Goal: Transaction & Acquisition: Obtain resource

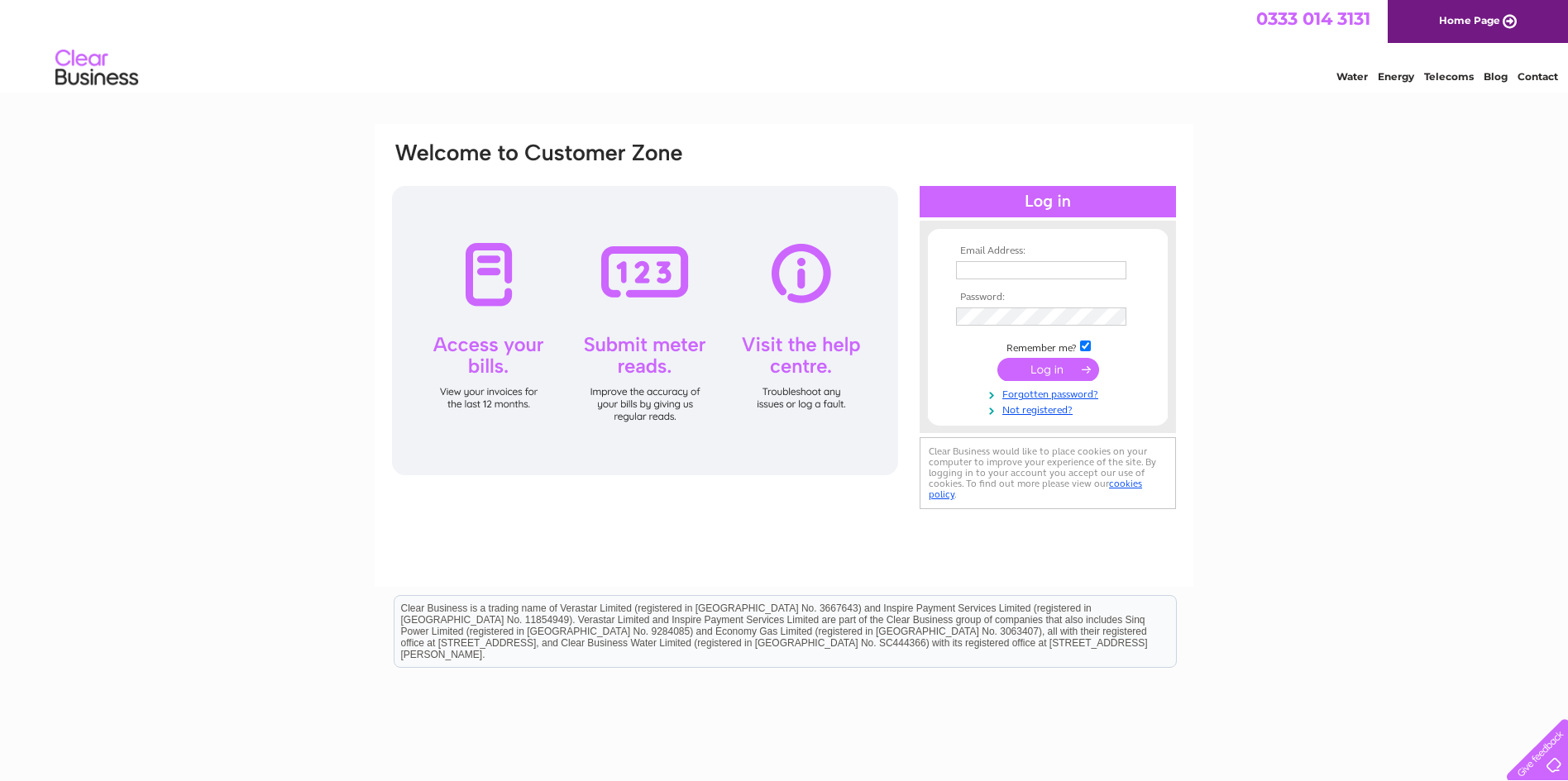
type input "davidgunns@gunns-bakery.co.uk"
click at [1068, 367] on input "submit" at bounding box center [1048, 370] width 102 height 23
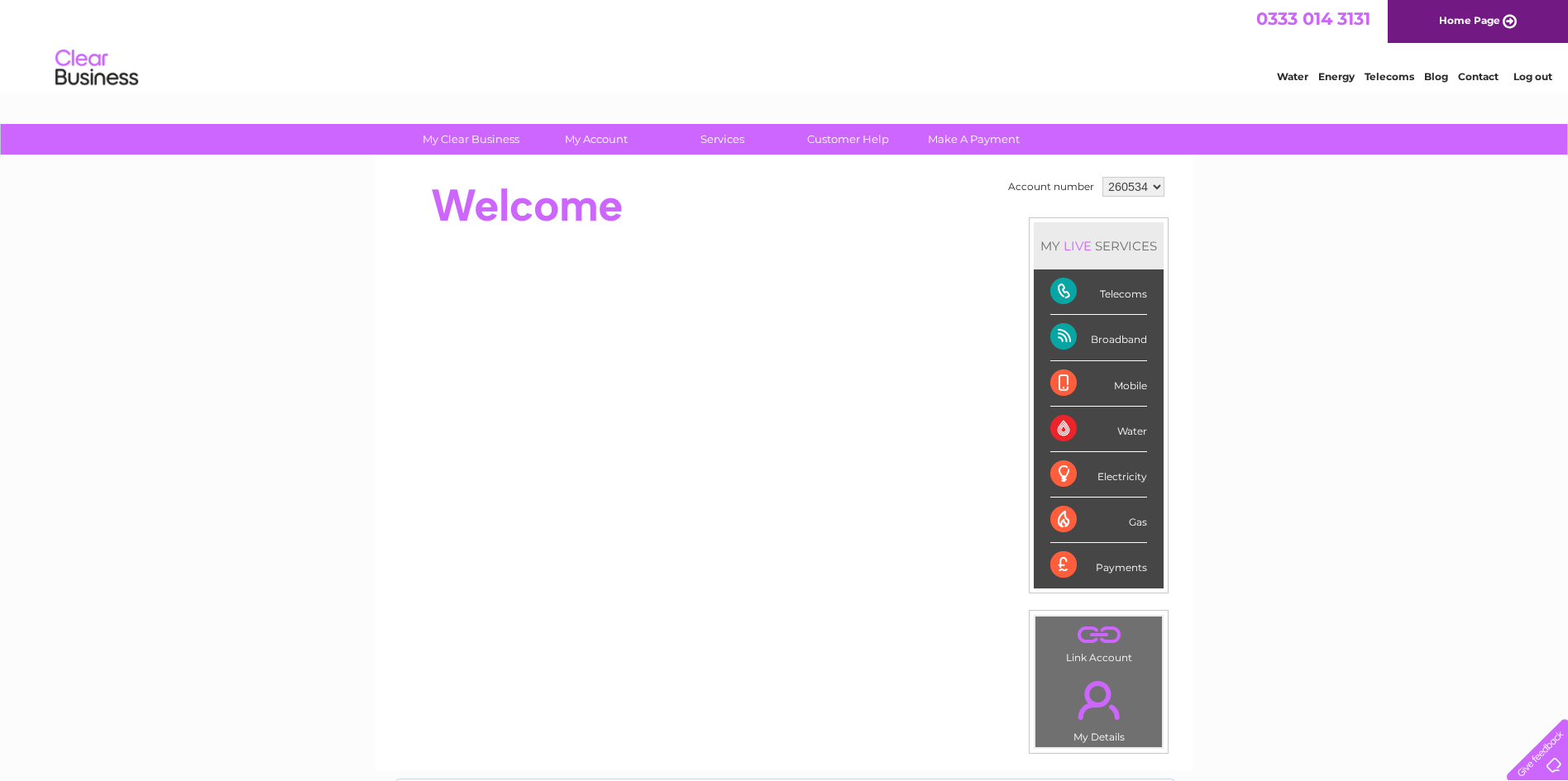
click at [1102, 297] on div "Telecoms" at bounding box center [1098, 292] width 97 height 46
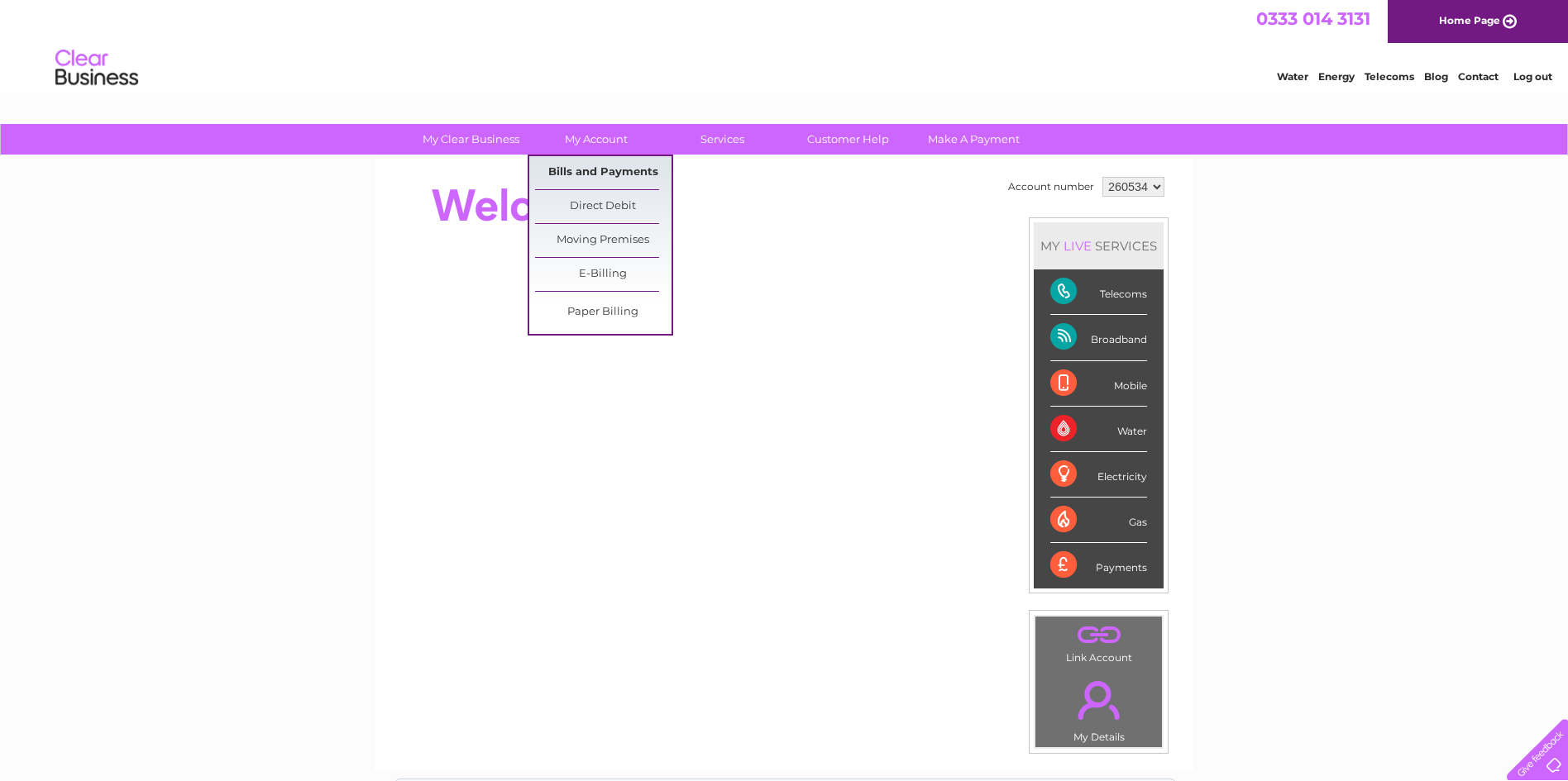
click at [604, 166] on link "Bills and Payments" at bounding box center [603, 172] width 136 height 33
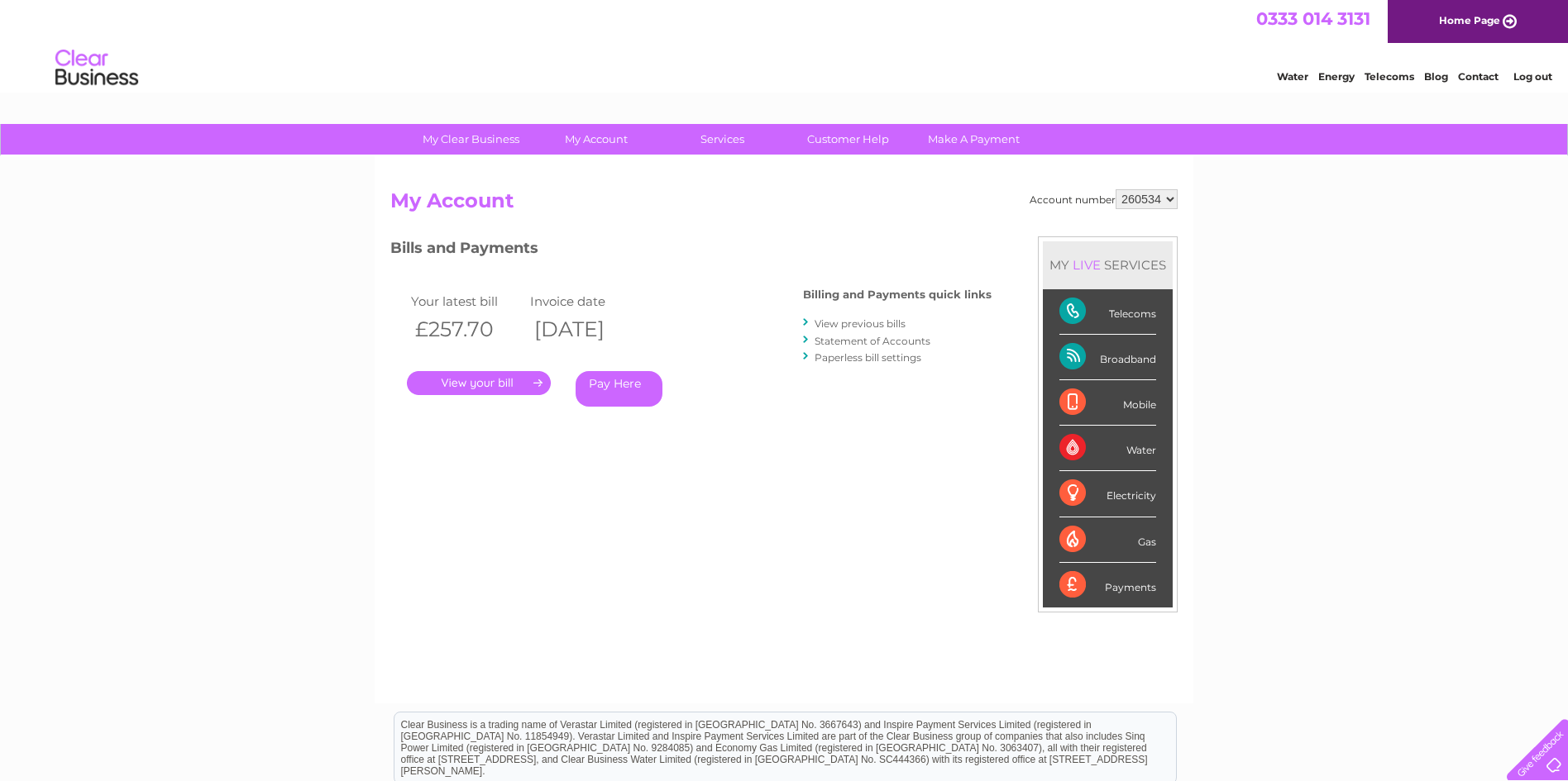
click at [847, 343] on link "Statement of Accounts" at bounding box center [873, 341] width 116 height 12
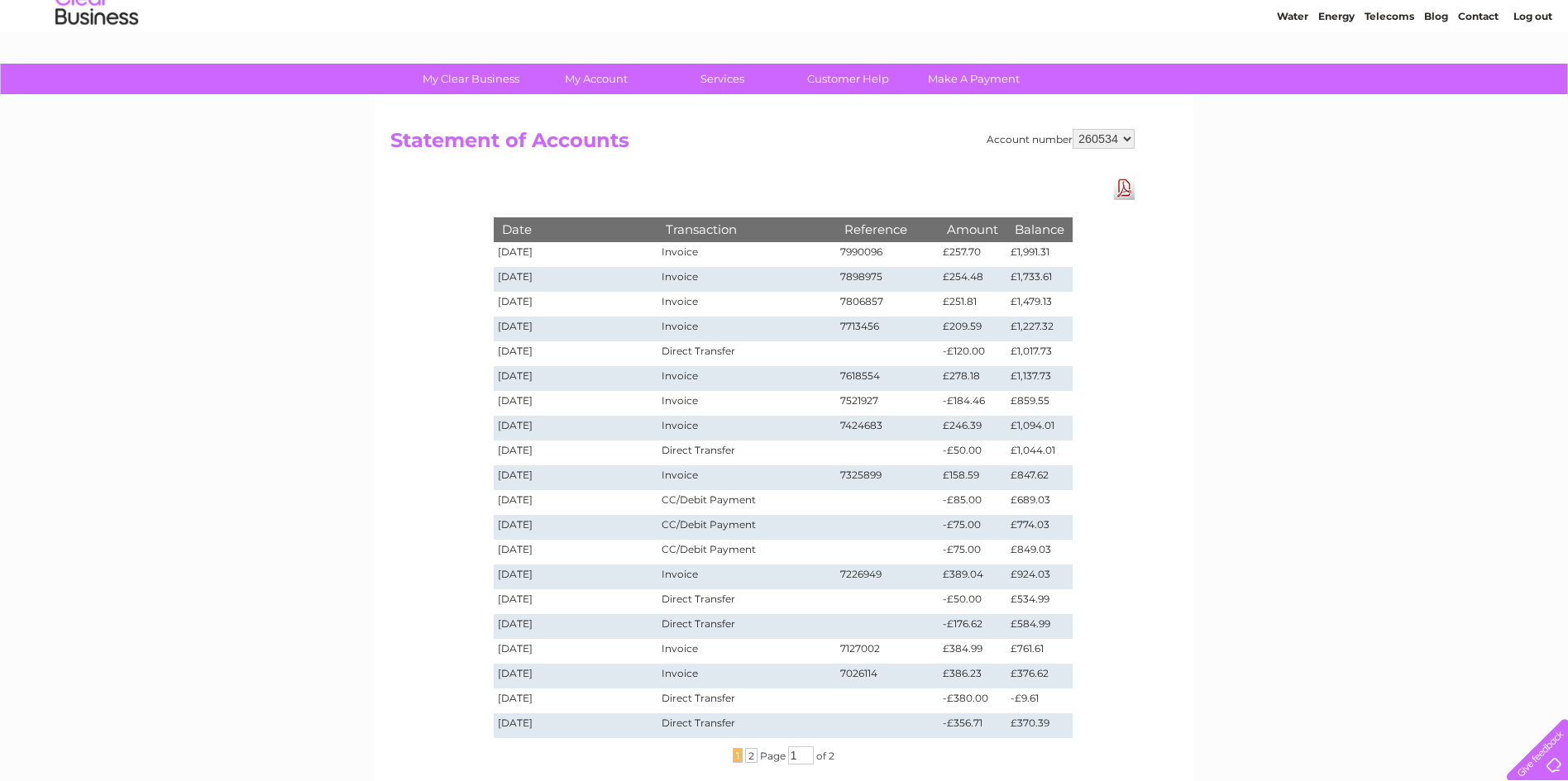
scroll to position [57, 0]
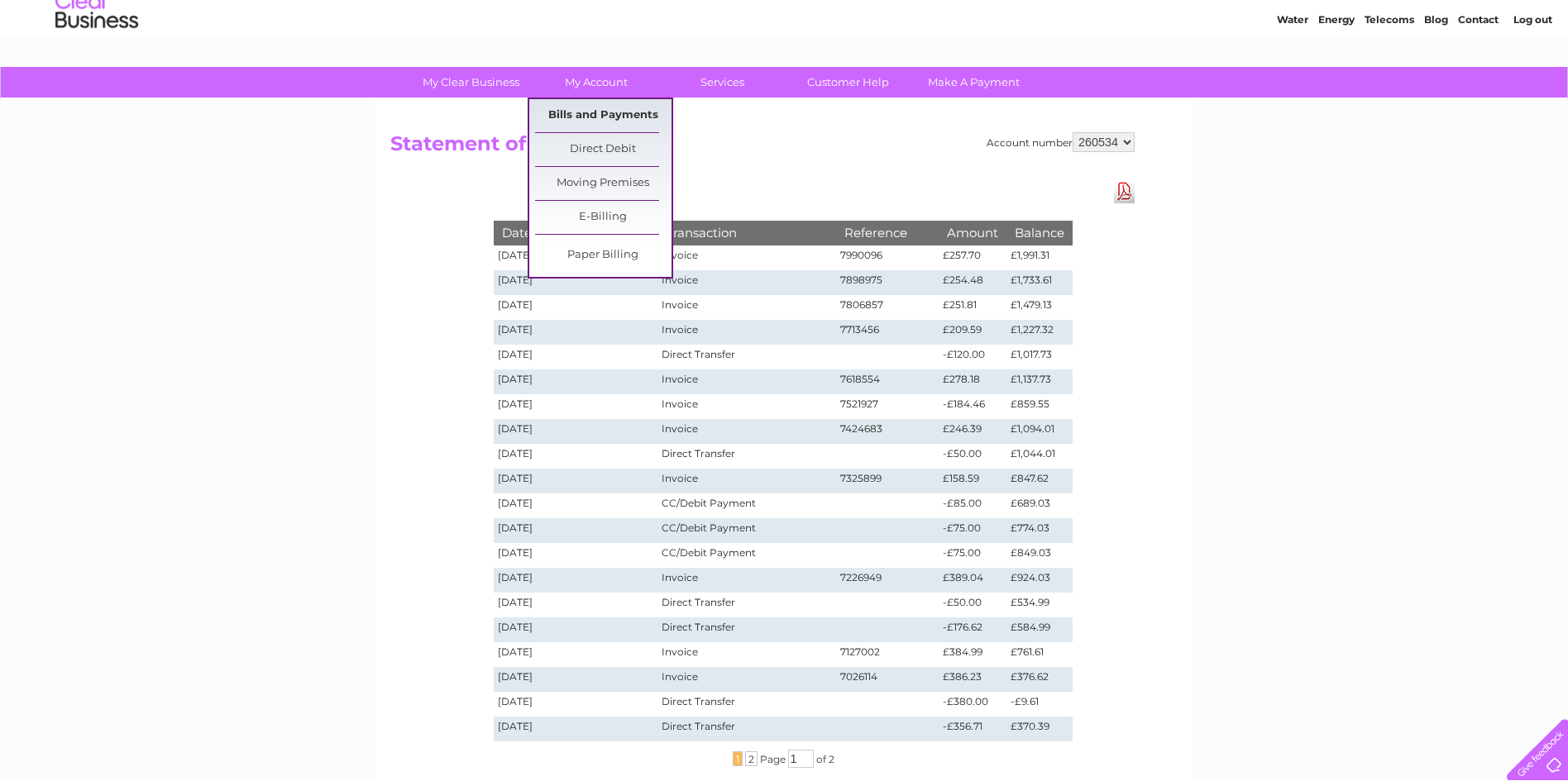
click at [593, 110] on link "Bills and Payments" at bounding box center [603, 115] width 136 height 33
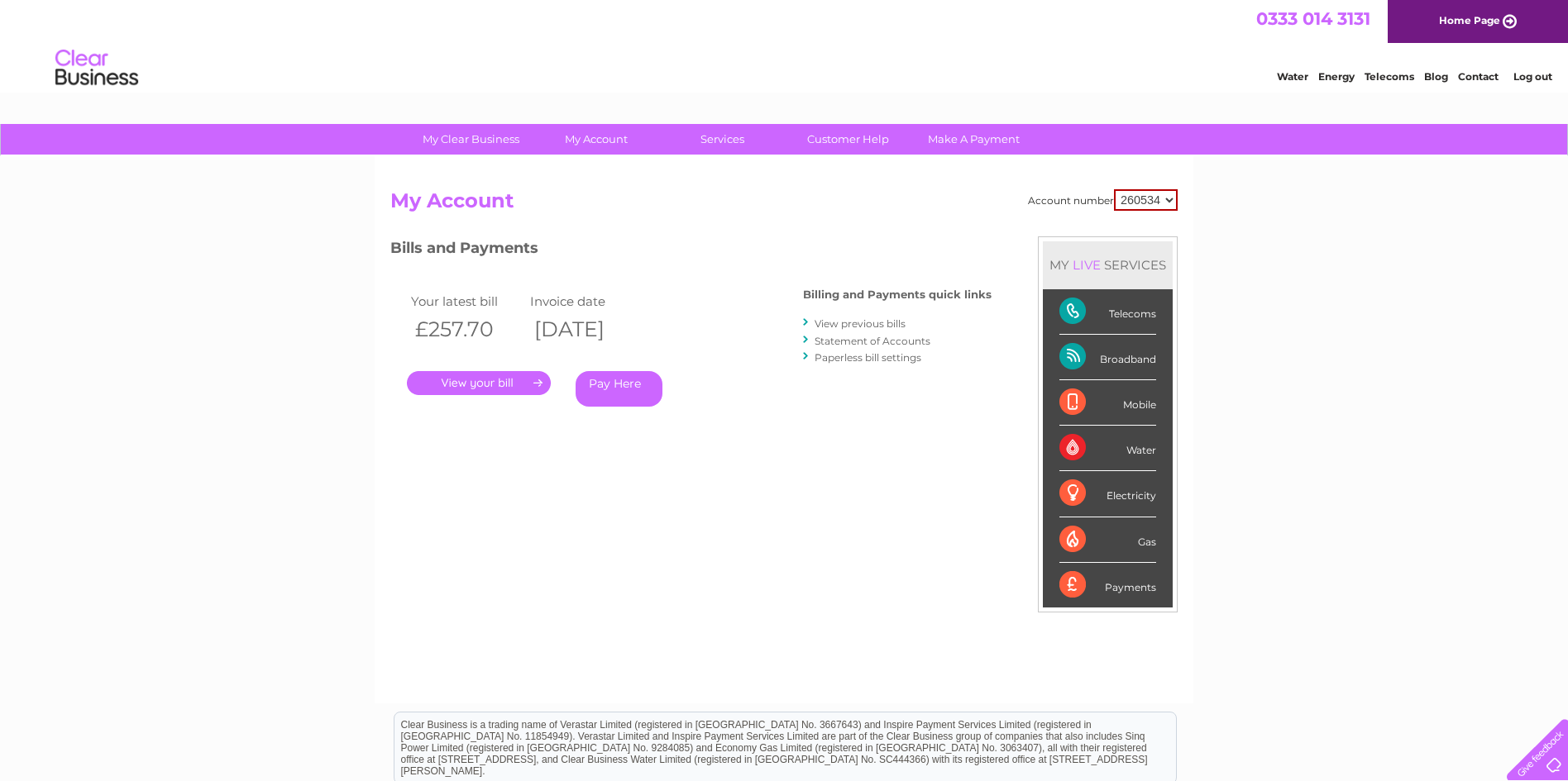
click at [887, 321] on link "View previous bills" at bounding box center [859, 323] width 90 height 12
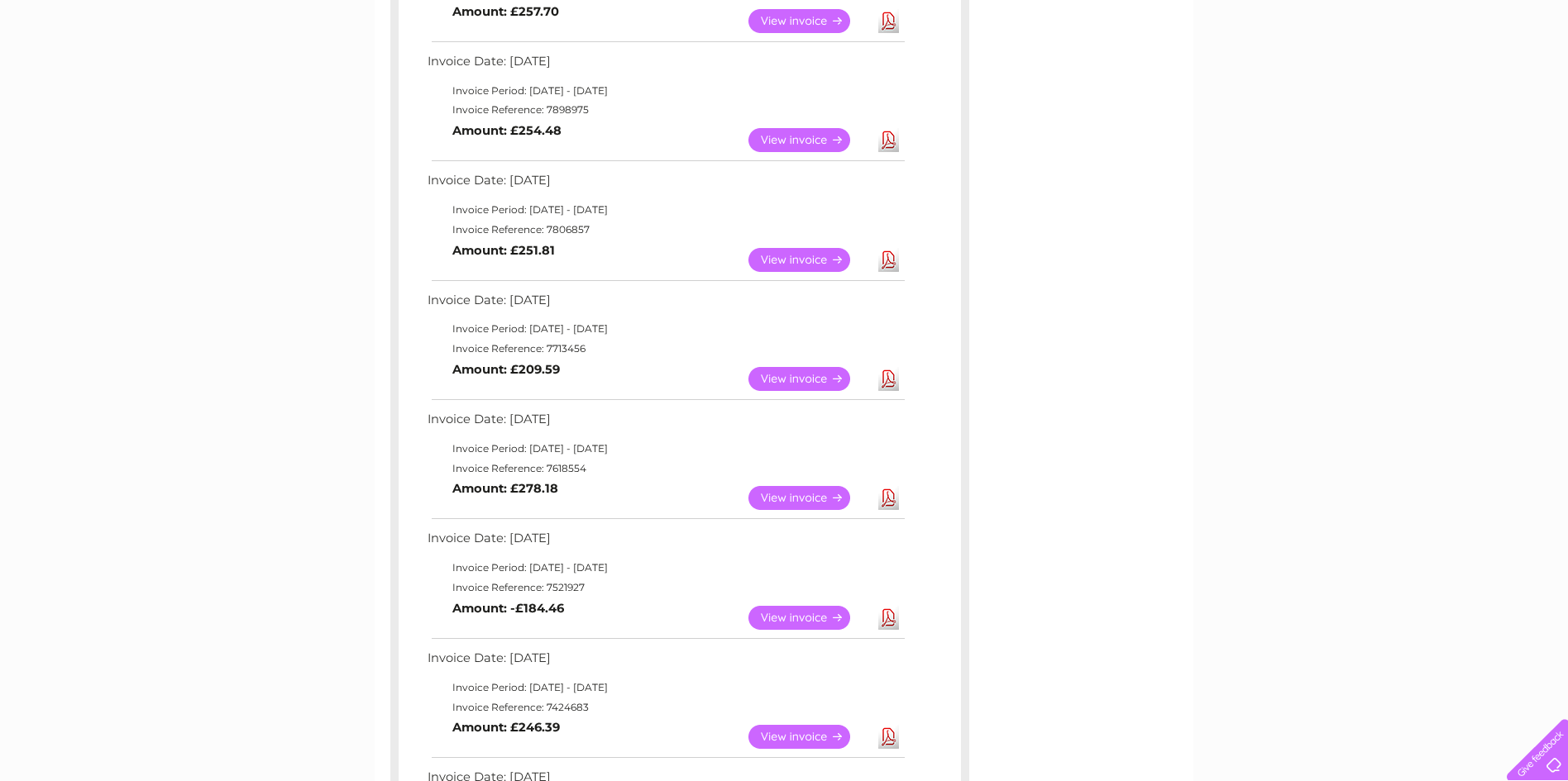
scroll to position [364, 0]
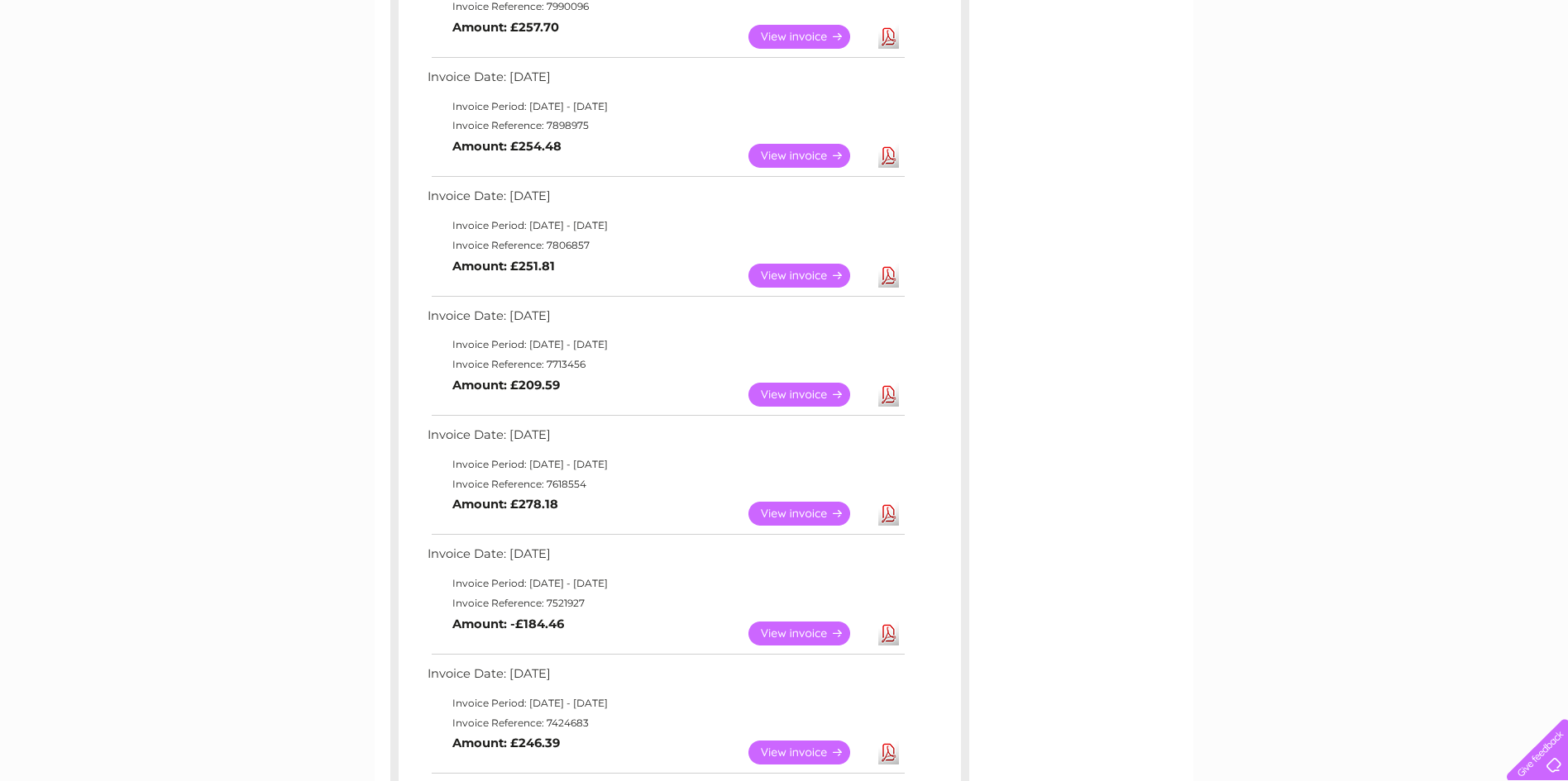
click at [803, 388] on link "View" at bounding box center [809, 394] width 122 height 24
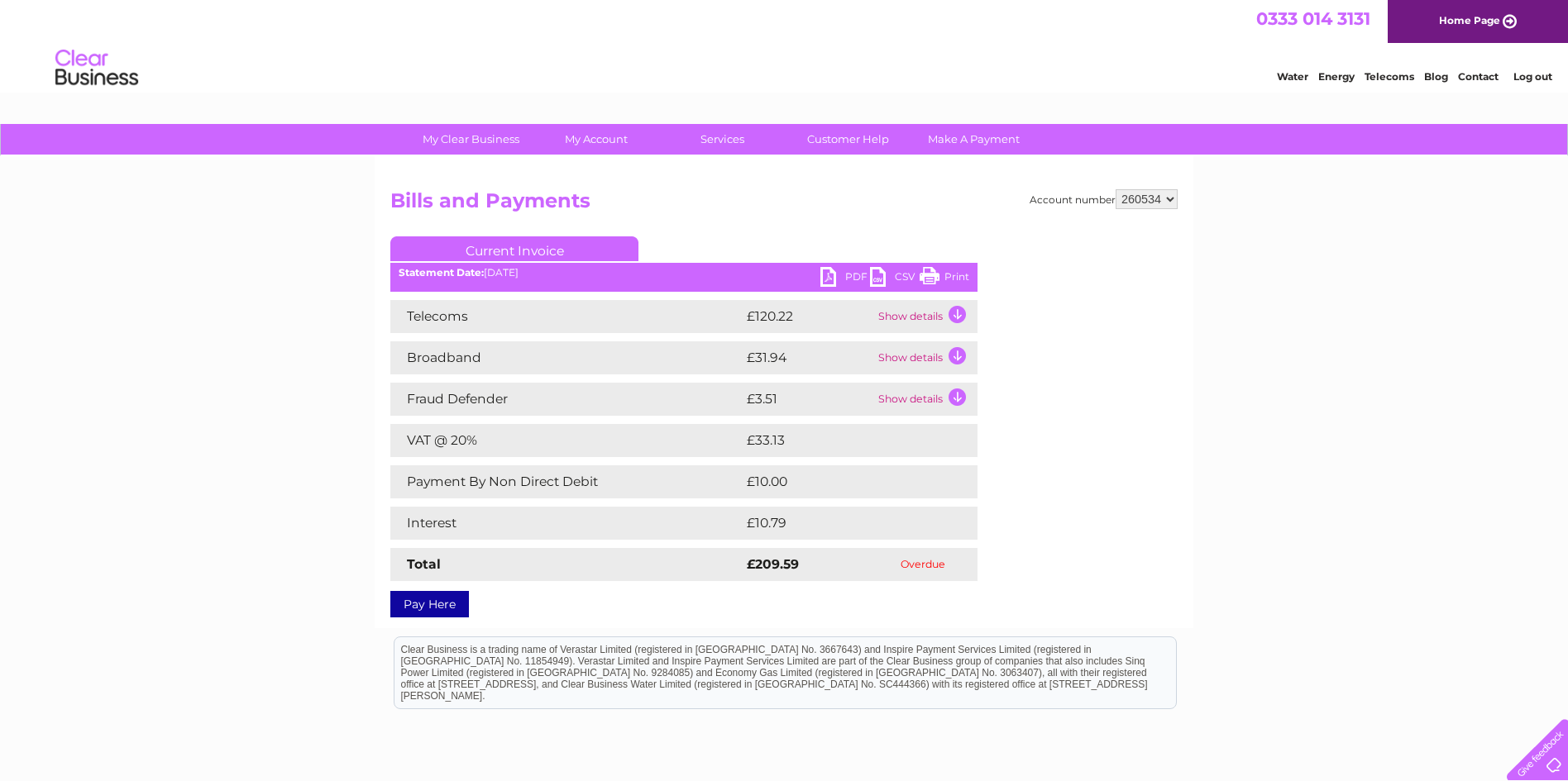
click at [956, 318] on td "Show details" at bounding box center [925, 316] width 103 height 33
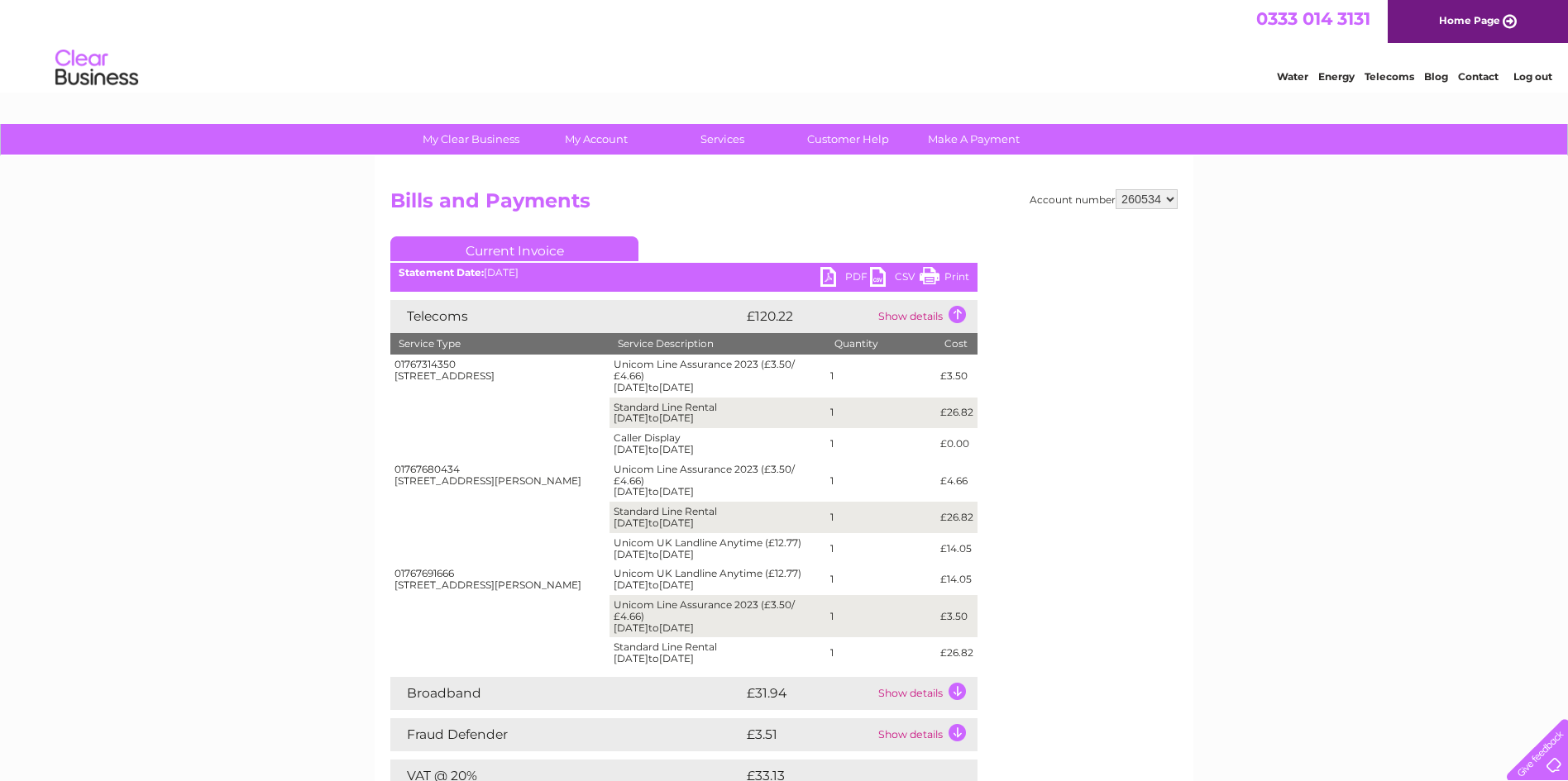
click at [955, 307] on td "Show details" at bounding box center [925, 316] width 103 height 33
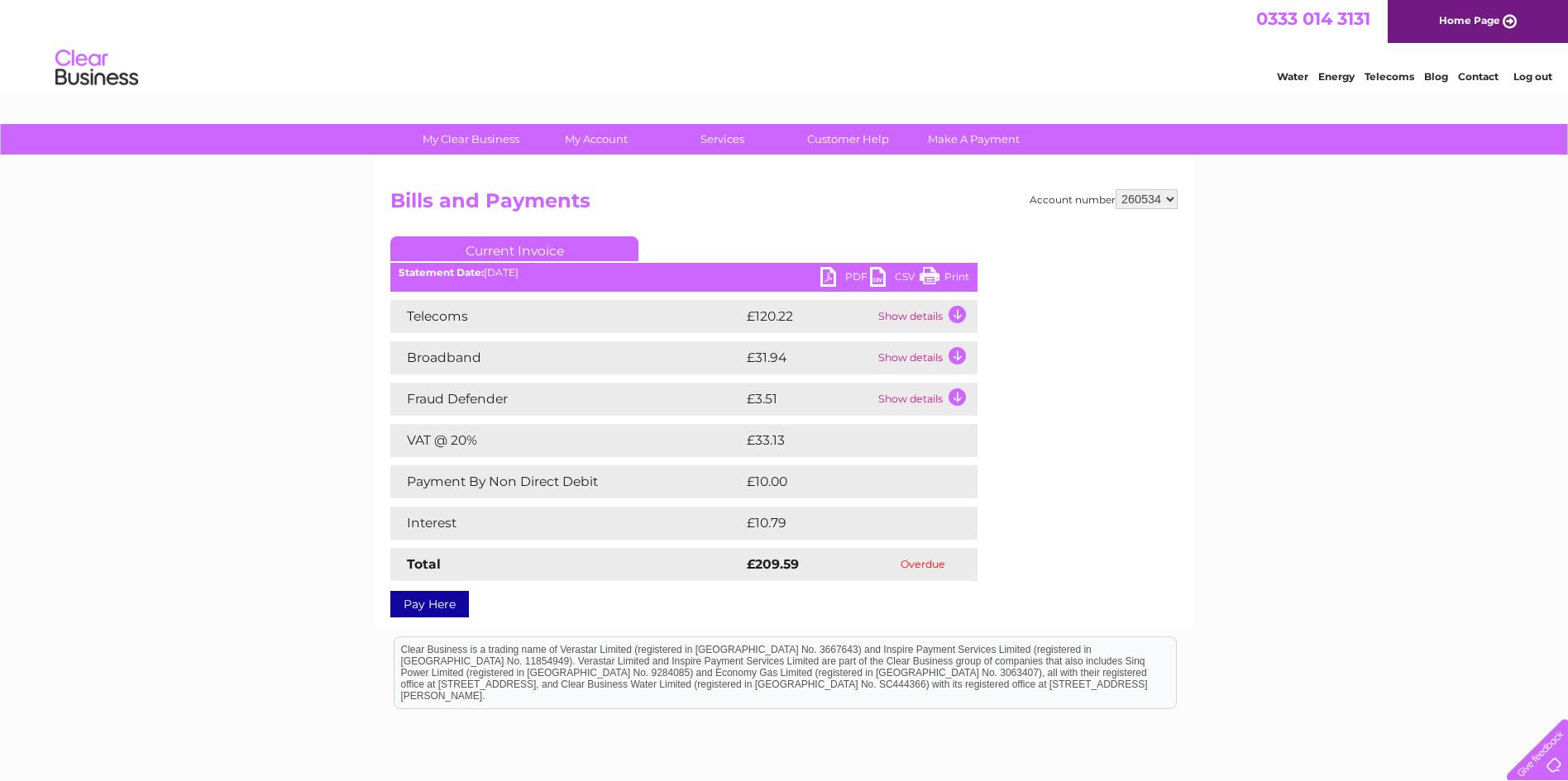
click at [958, 350] on td "Show details" at bounding box center [925, 357] width 103 height 33
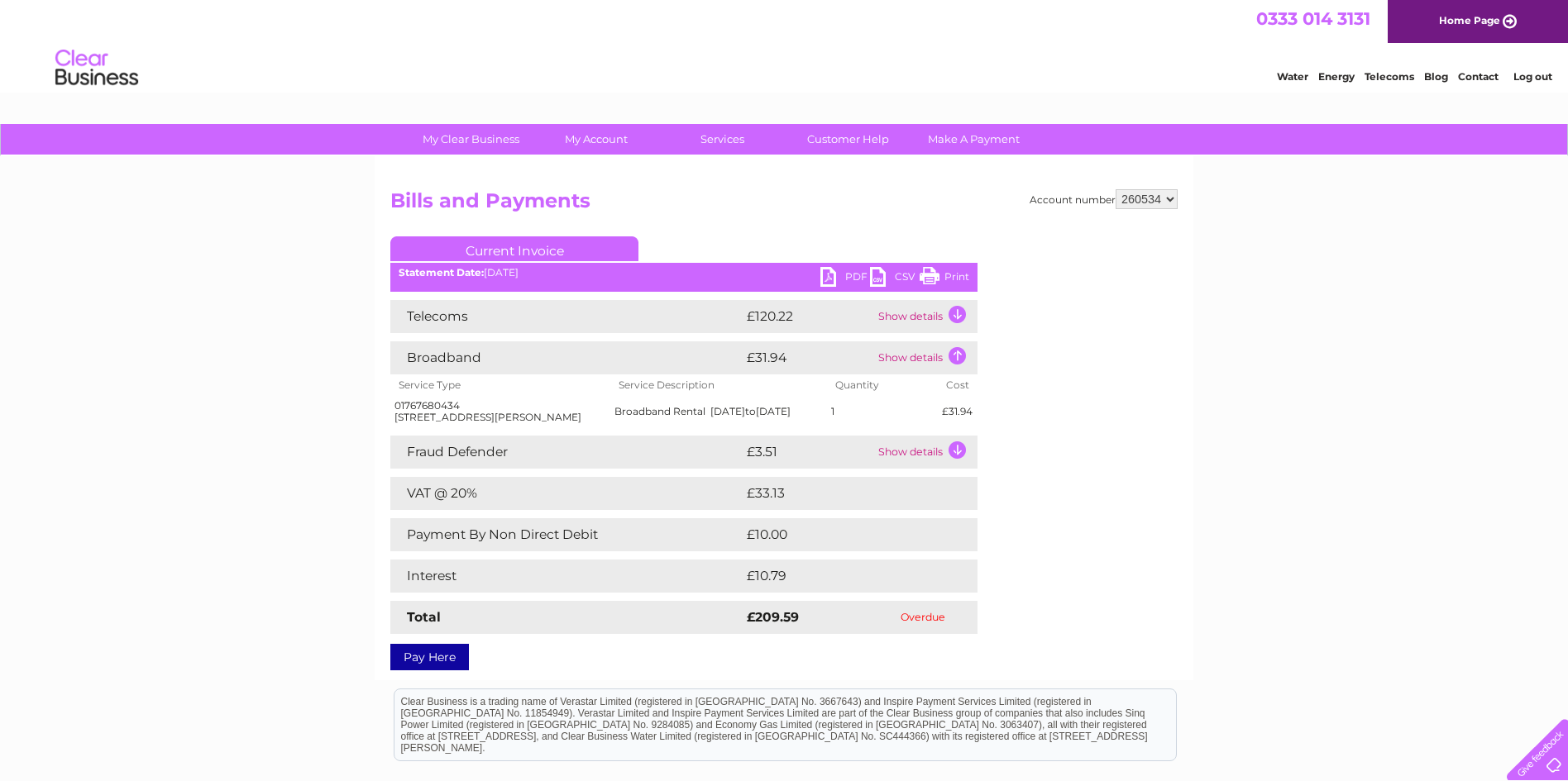
click at [959, 350] on td "Show details" at bounding box center [925, 357] width 103 height 33
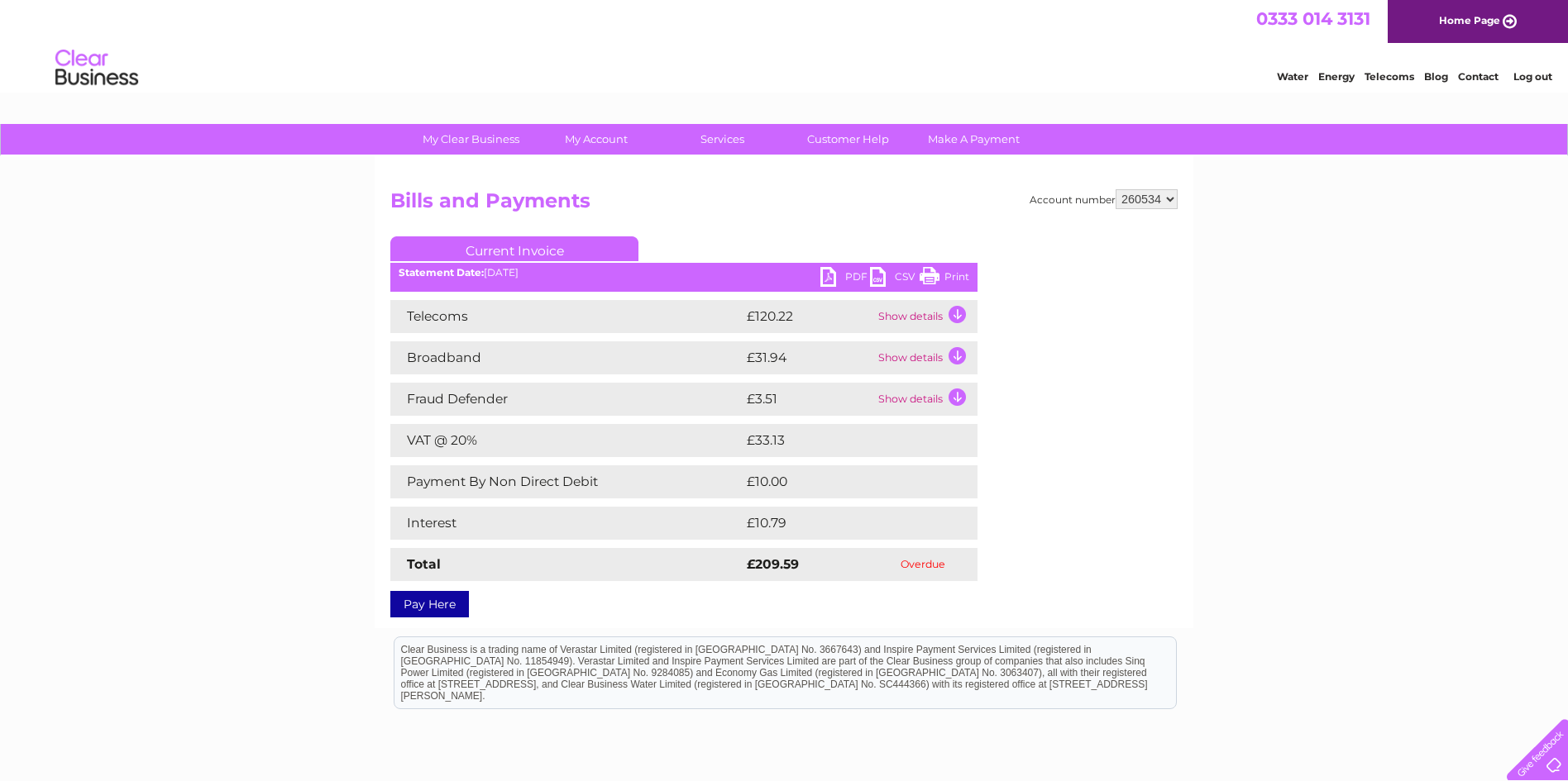
click at [836, 272] on link "PDF" at bounding box center [845, 278] width 50 height 24
click at [1520, 193] on div "My Clear Business Login Details My Details My Preferences Link Account My Accou…" at bounding box center [784, 517] width 1568 height 787
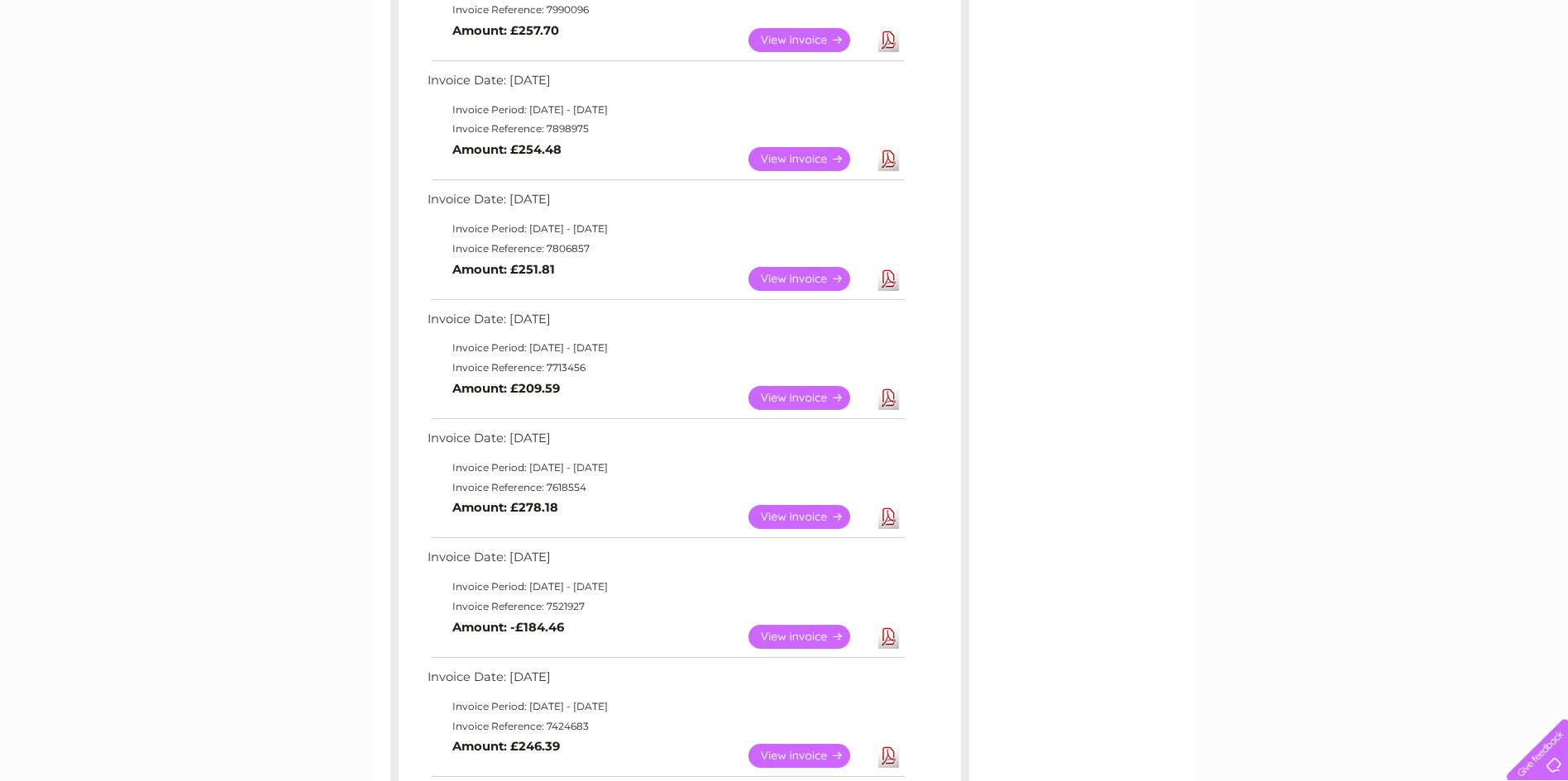
click at [830, 277] on link "View" at bounding box center [809, 278] width 122 height 24
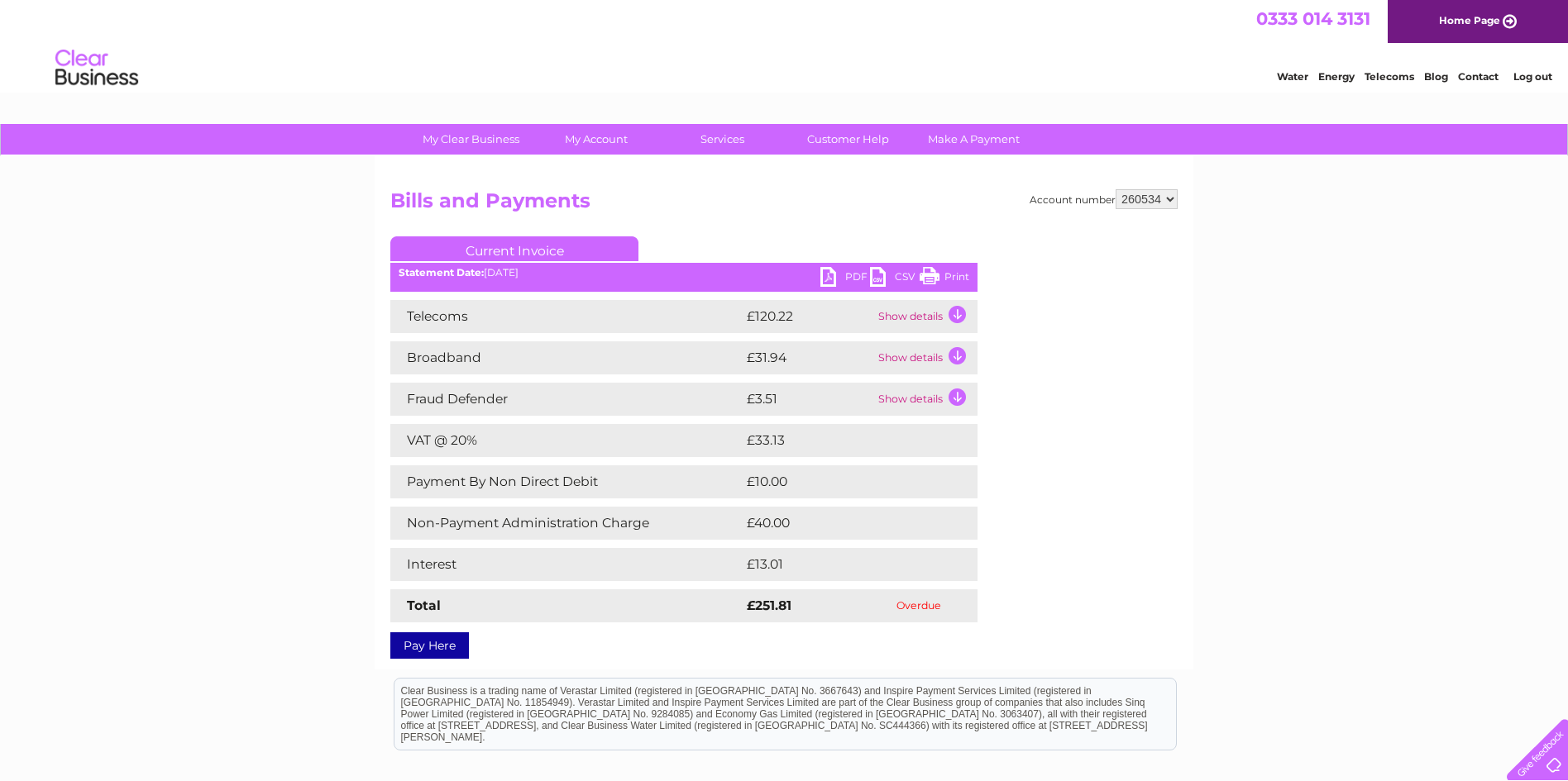
click at [830, 277] on link "PDF" at bounding box center [845, 278] width 50 height 24
click at [1509, 210] on div "My Clear Business Login Details My Details My Preferences Link Account My Accou…" at bounding box center [784, 538] width 1568 height 829
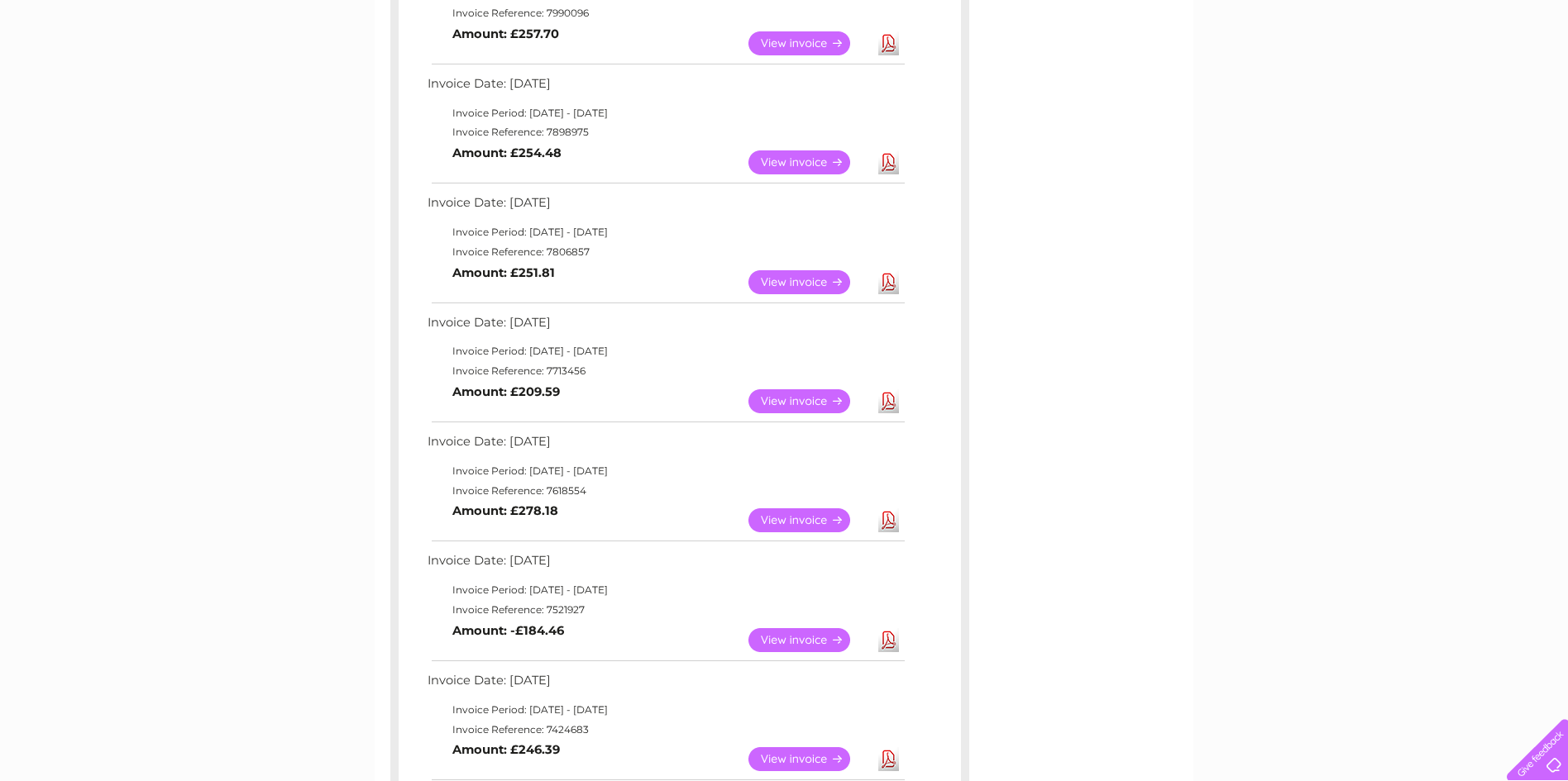
click at [807, 158] on link "View" at bounding box center [809, 162] width 122 height 24
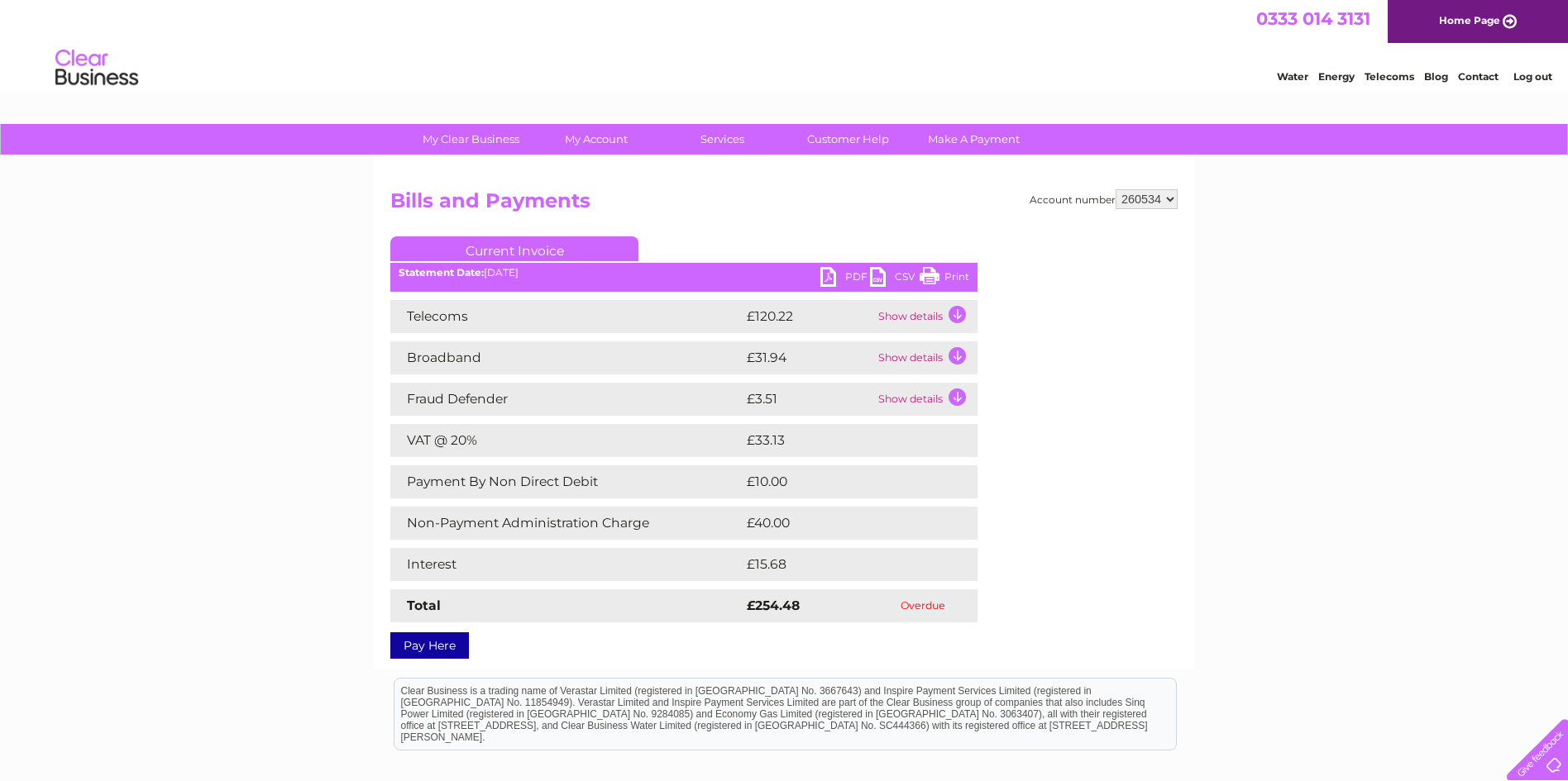
click at [841, 277] on link "PDF" at bounding box center [845, 278] width 50 height 24
click at [1485, 23] on link "Home Page" at bounding box center [1477, 21] width 180 height 43
click at [1530, 72] on link "Log out" at bounding box center [1532, 76] width 39 height 12
